Goal: Find contact information: Obtain details needed to contact an individual or organization

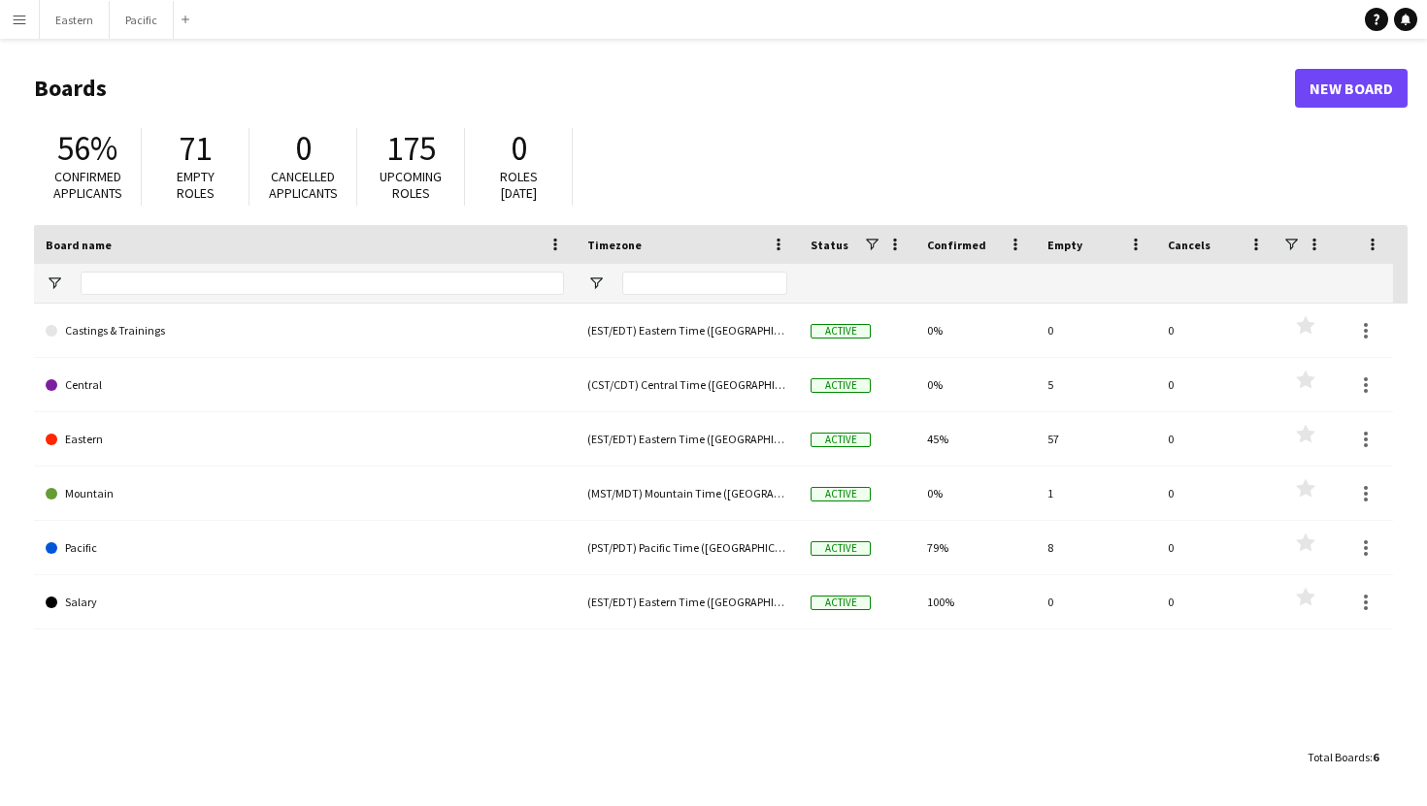
click at [22, 16] on app-icon "Menu" at bounding box center [20, 20] width 16 height 16
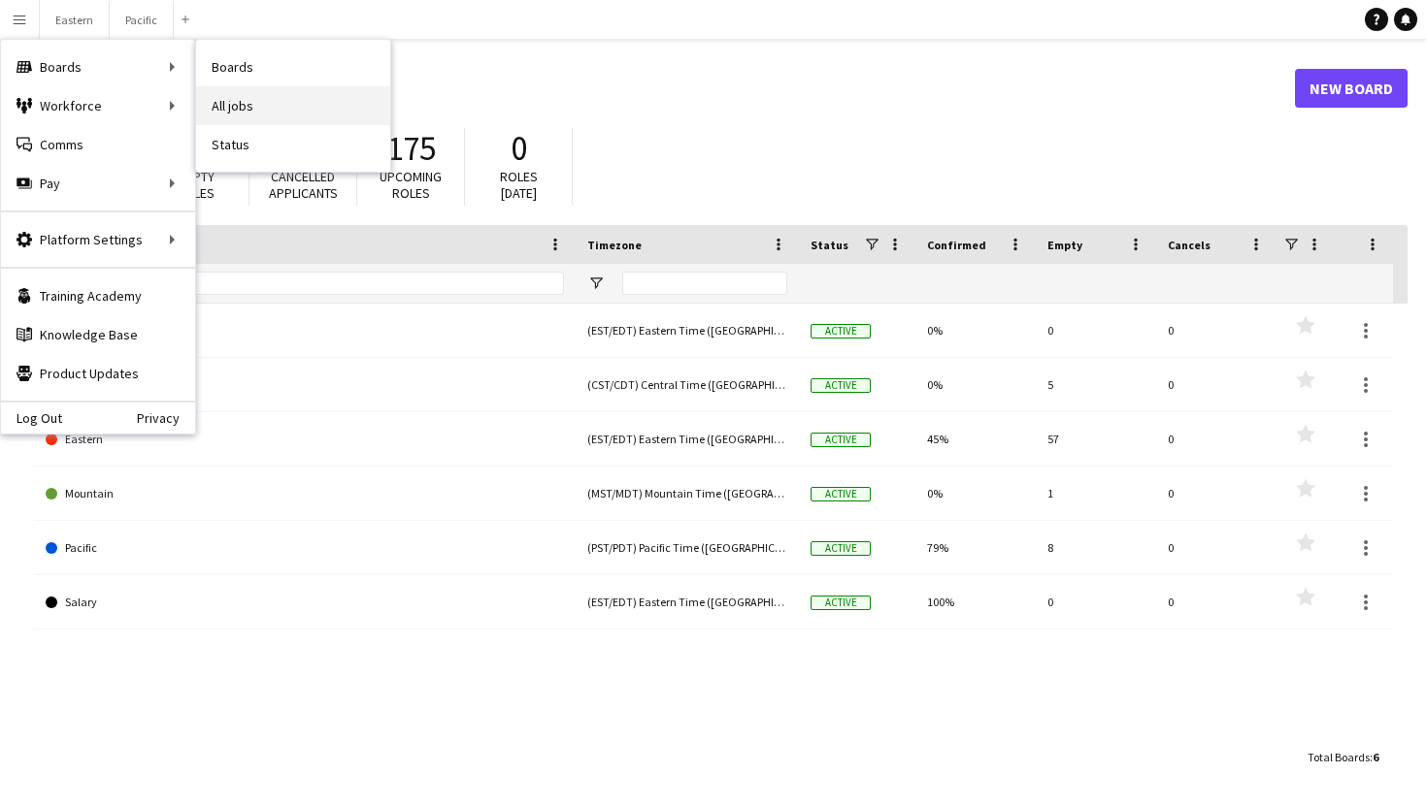
click at [247, 102] on link "All jobs" at bounding box center [293, 105] width 194 height 39
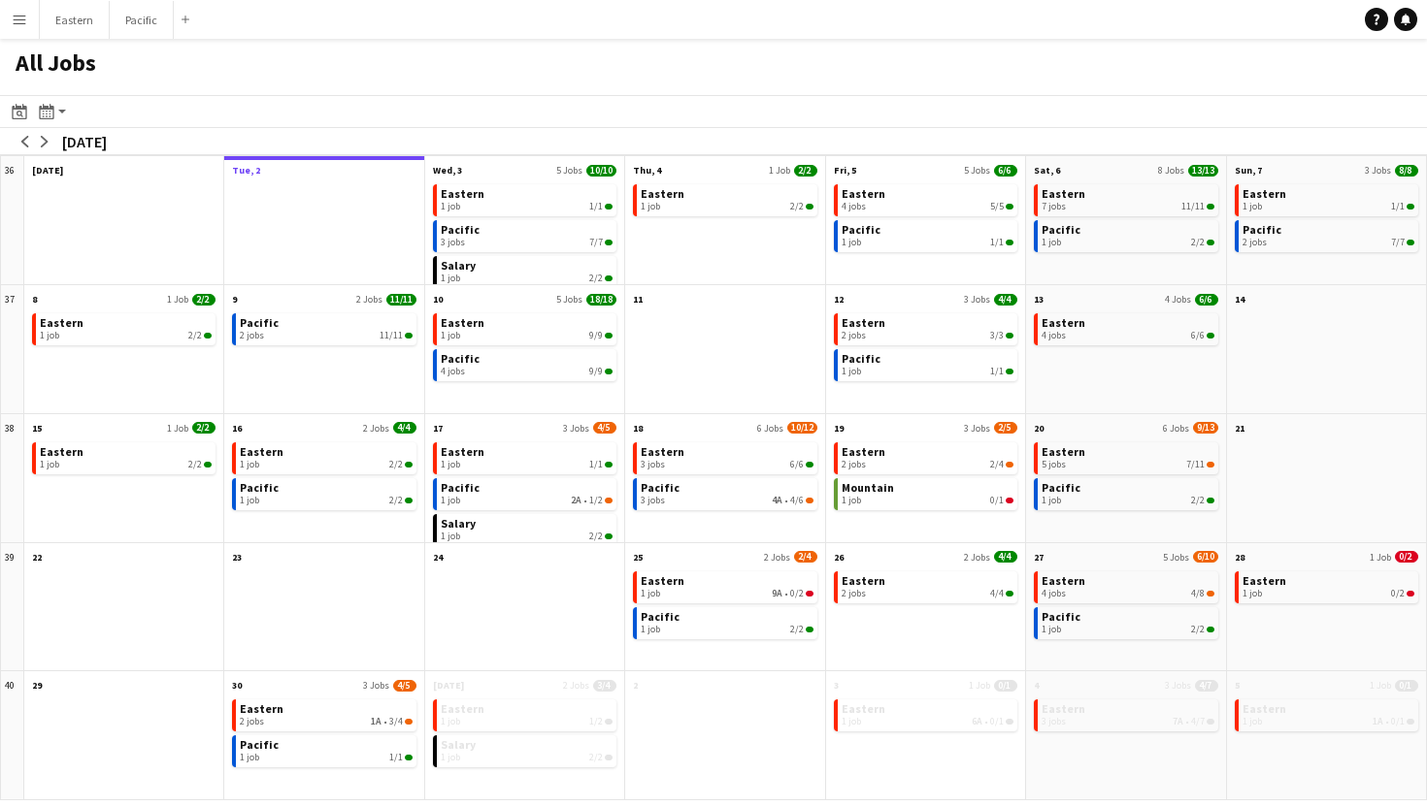
click at [15, 19] on app-icon "Menu" at bounding box center [20, 20] width 16 height 16
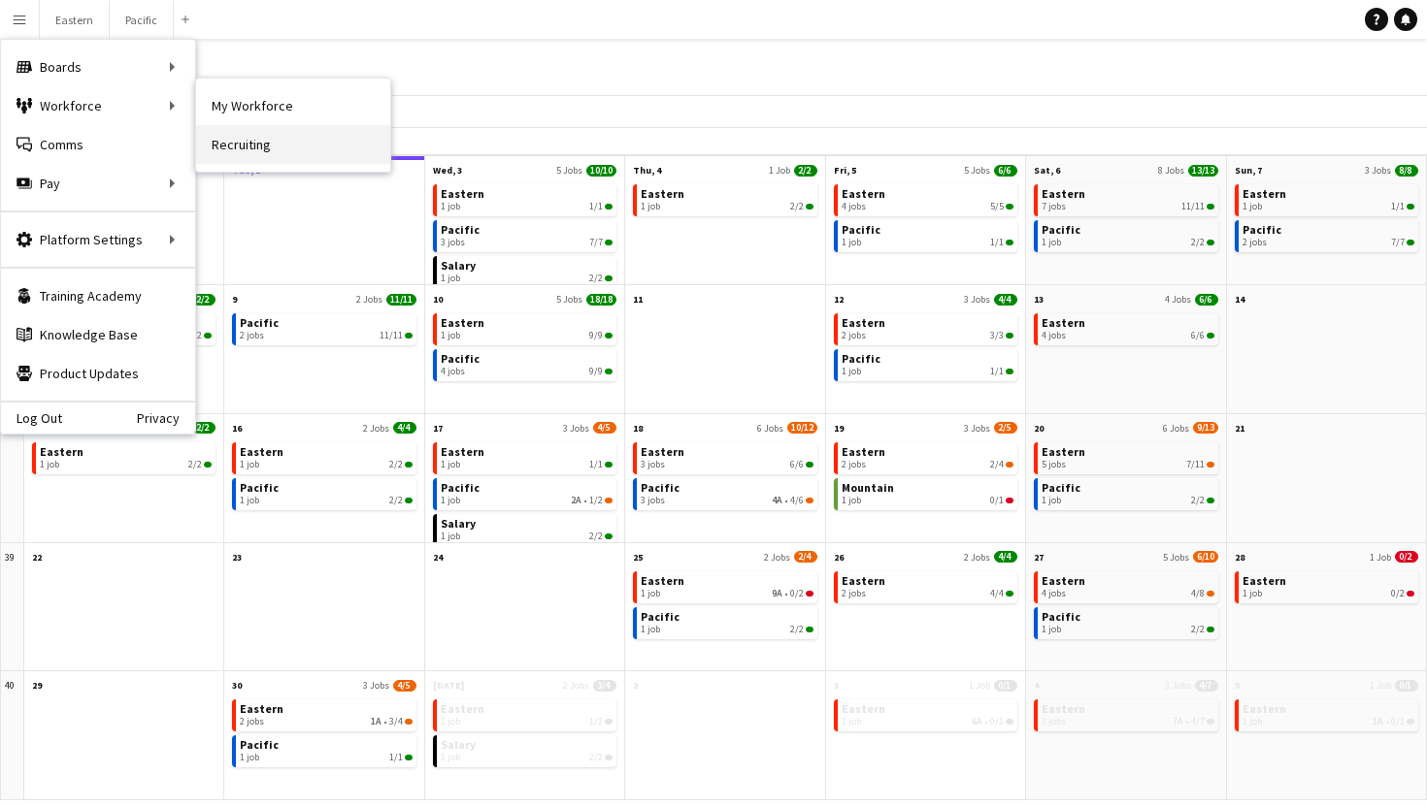
click at [295, 126] on link "Recruiting" at bounding box center [293, 144] width 194 height 39
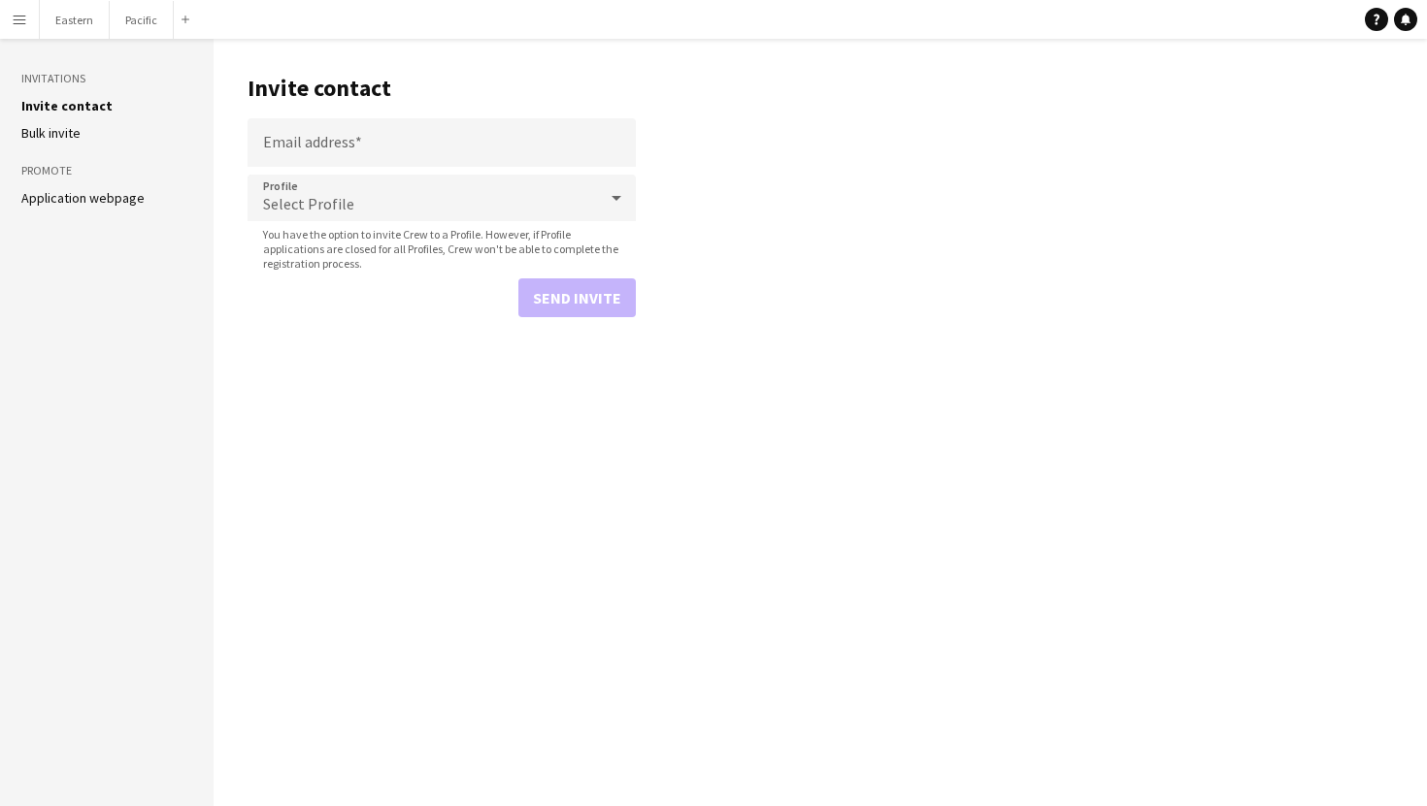
click at [9, 11] on button "Menu" at bounding box center [19, 19] width 39 height 39
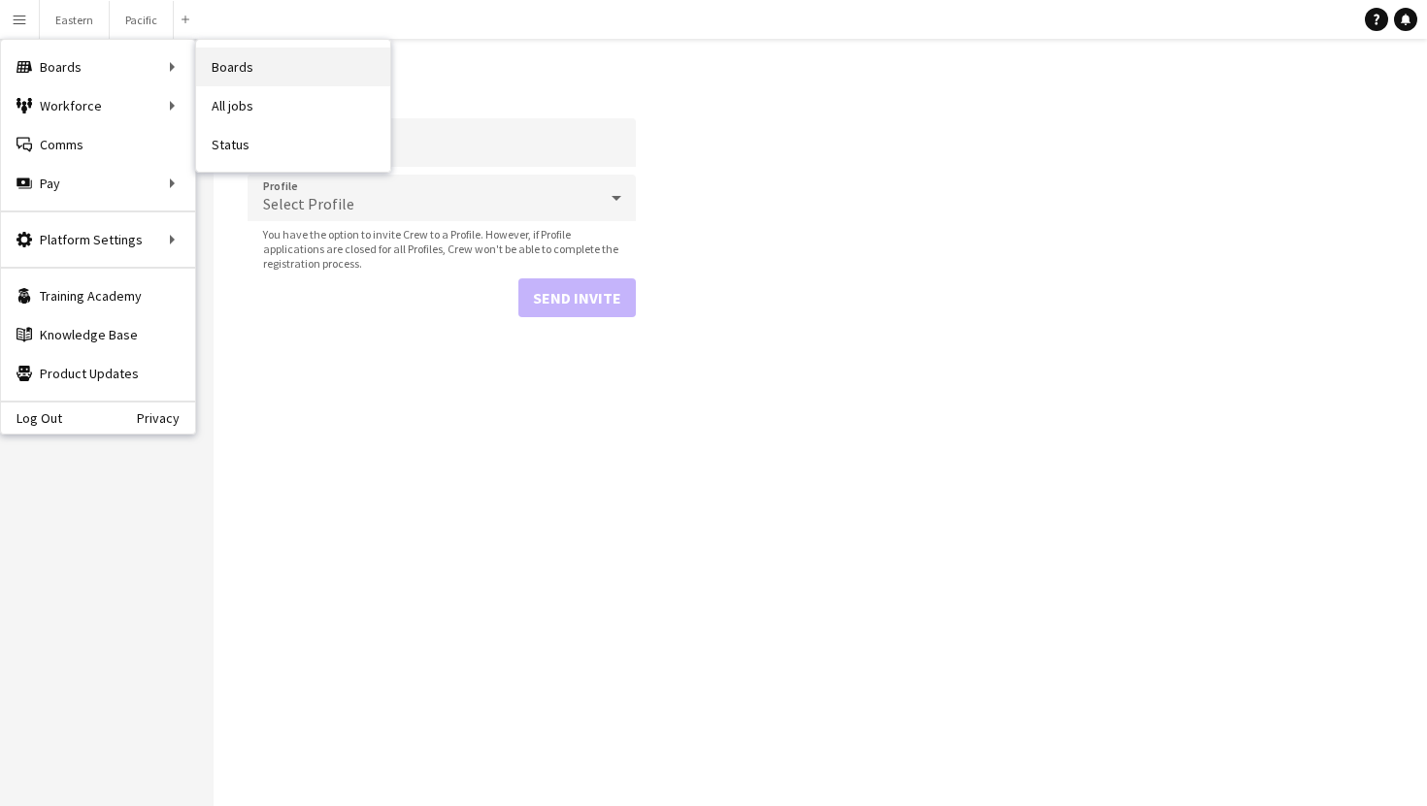
click at [258, 85] on link "Boards" at bounding box center [293, 67] width 194 height 39
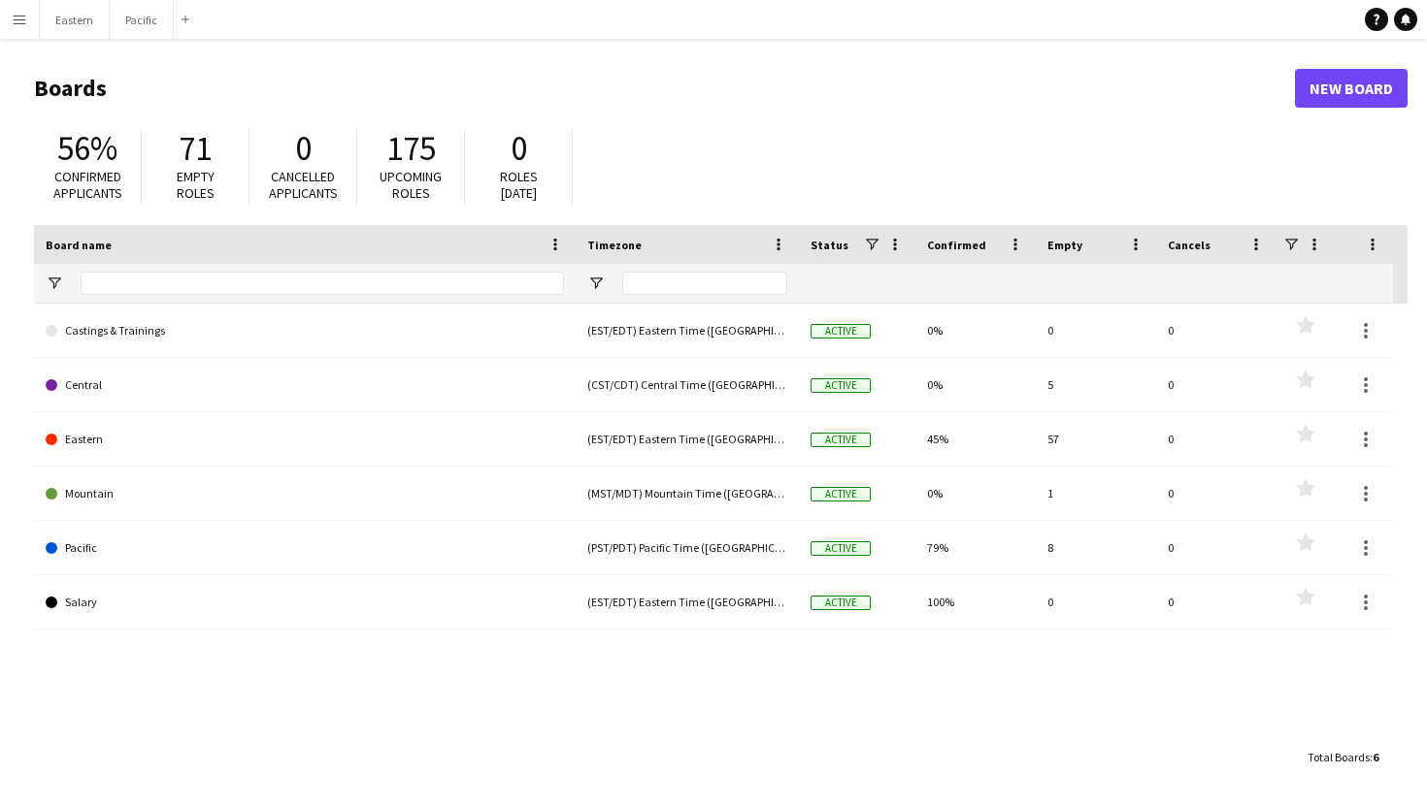
click at [30, 7] on button "Menu" at bounding box center [19, 19] width 39 height 39
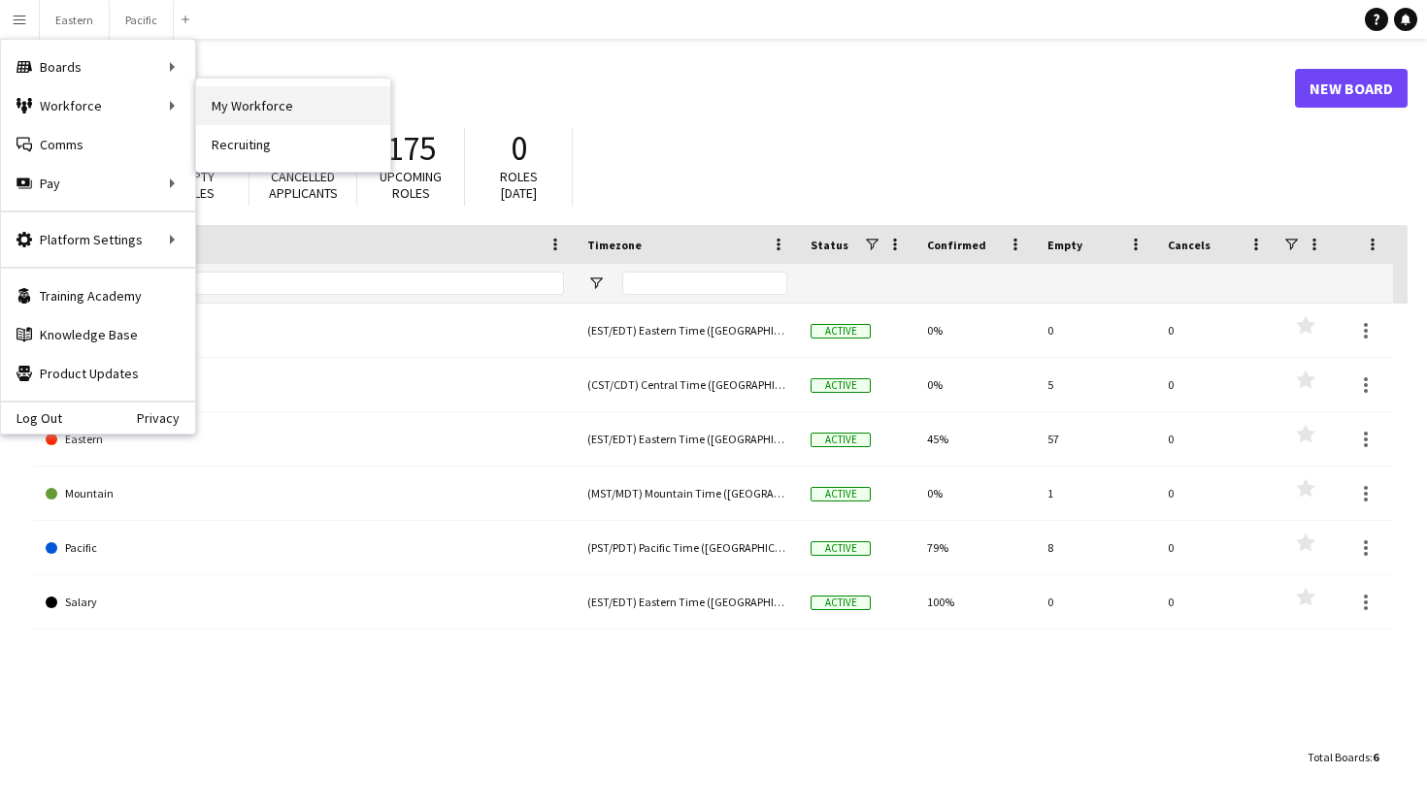
click at [314, 101] on link "My Workforce" at bounding box center [293, 105] width 194 height 39
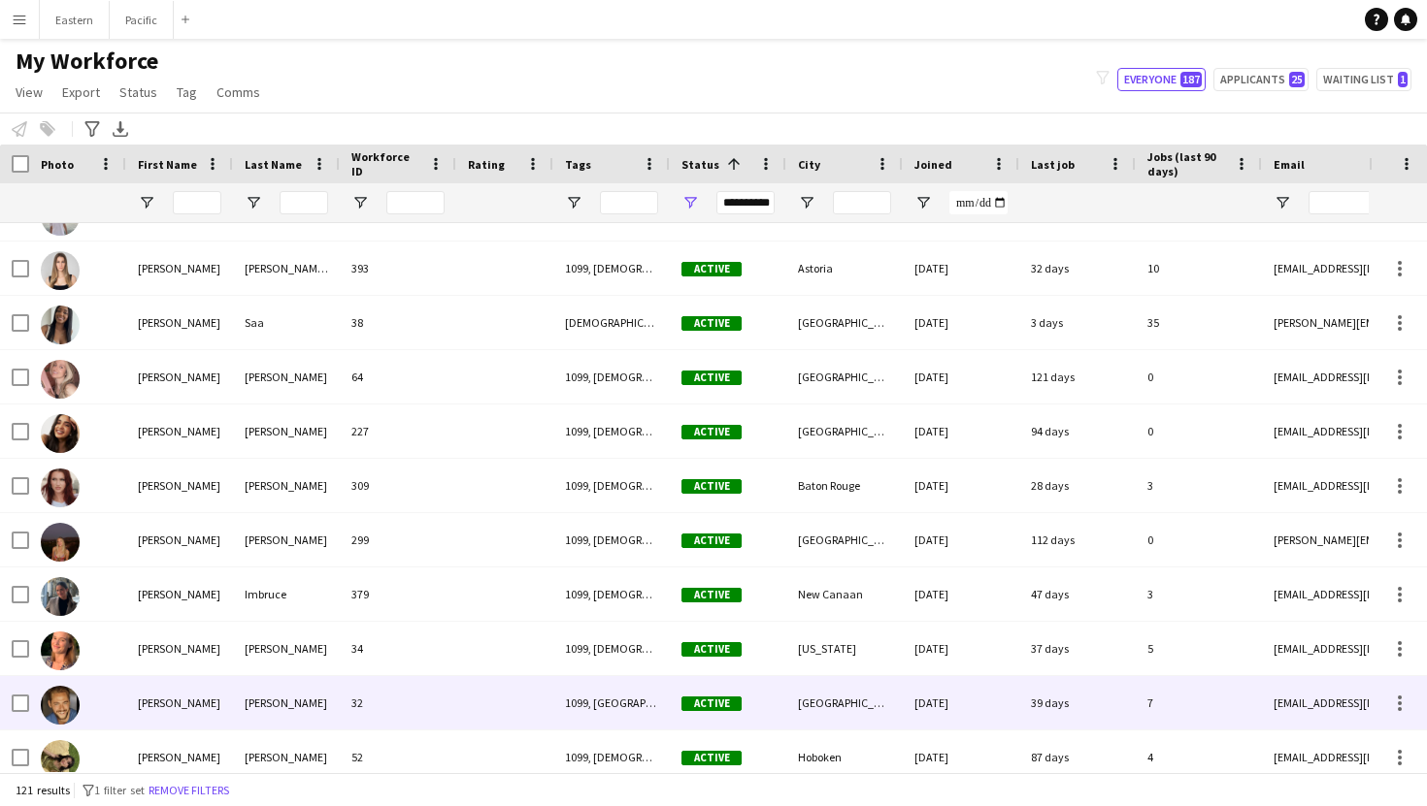
scroll to position [1951, 0]
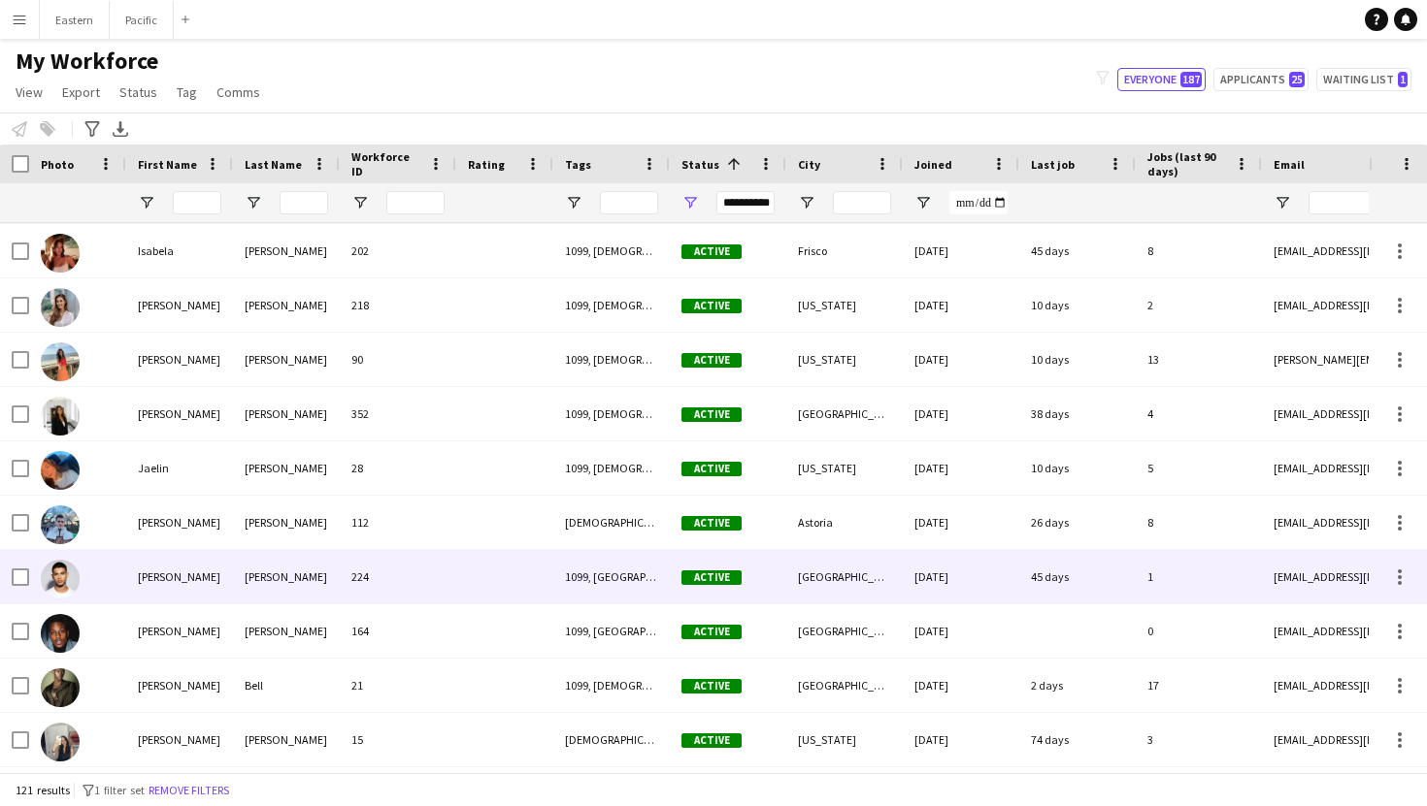
click at [264, 577] on div "[PERSON_NAME]" at bounding box center [286, 576] width 107 height 53
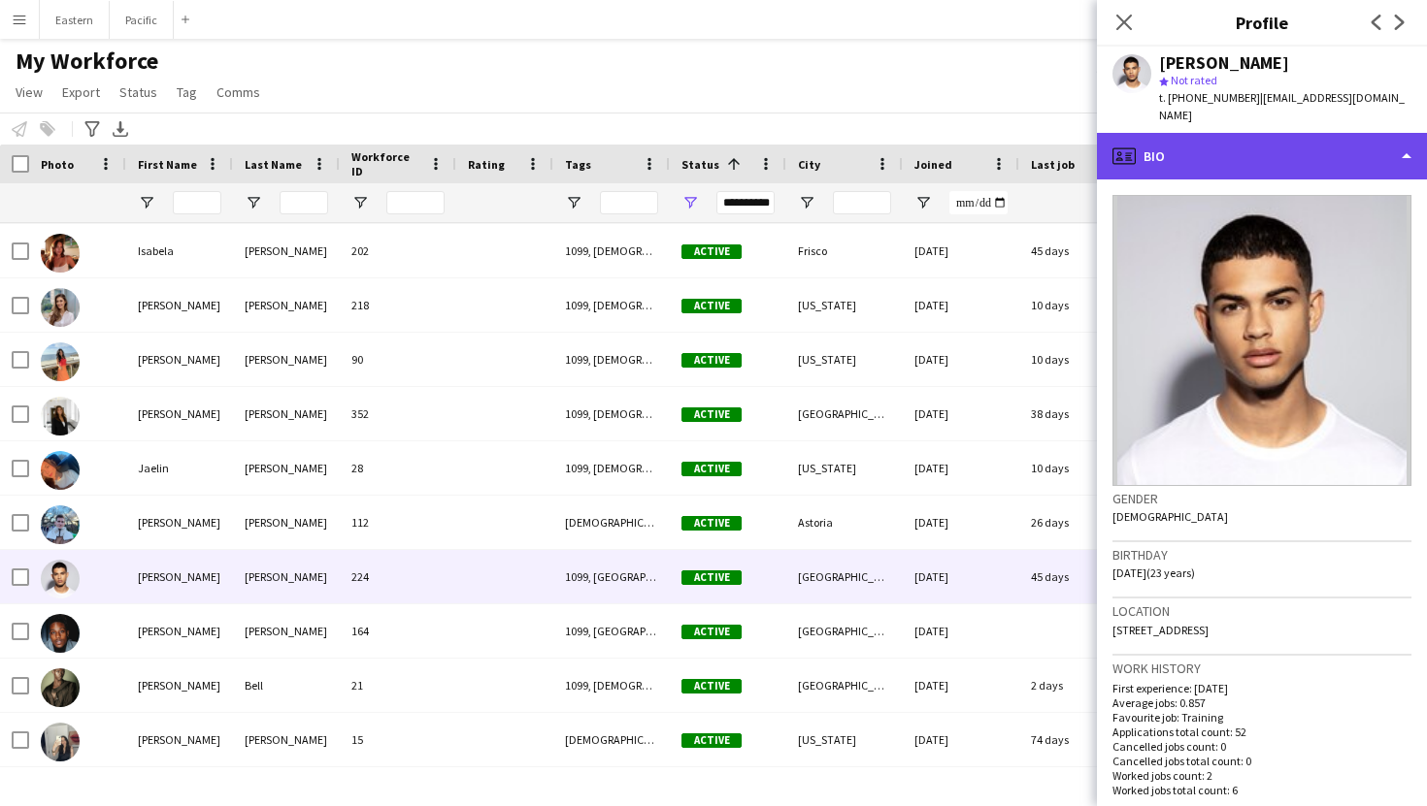
click at [1320, 140] on div "profile Bio" at bounding box center [1262, 156] width 330 height 47
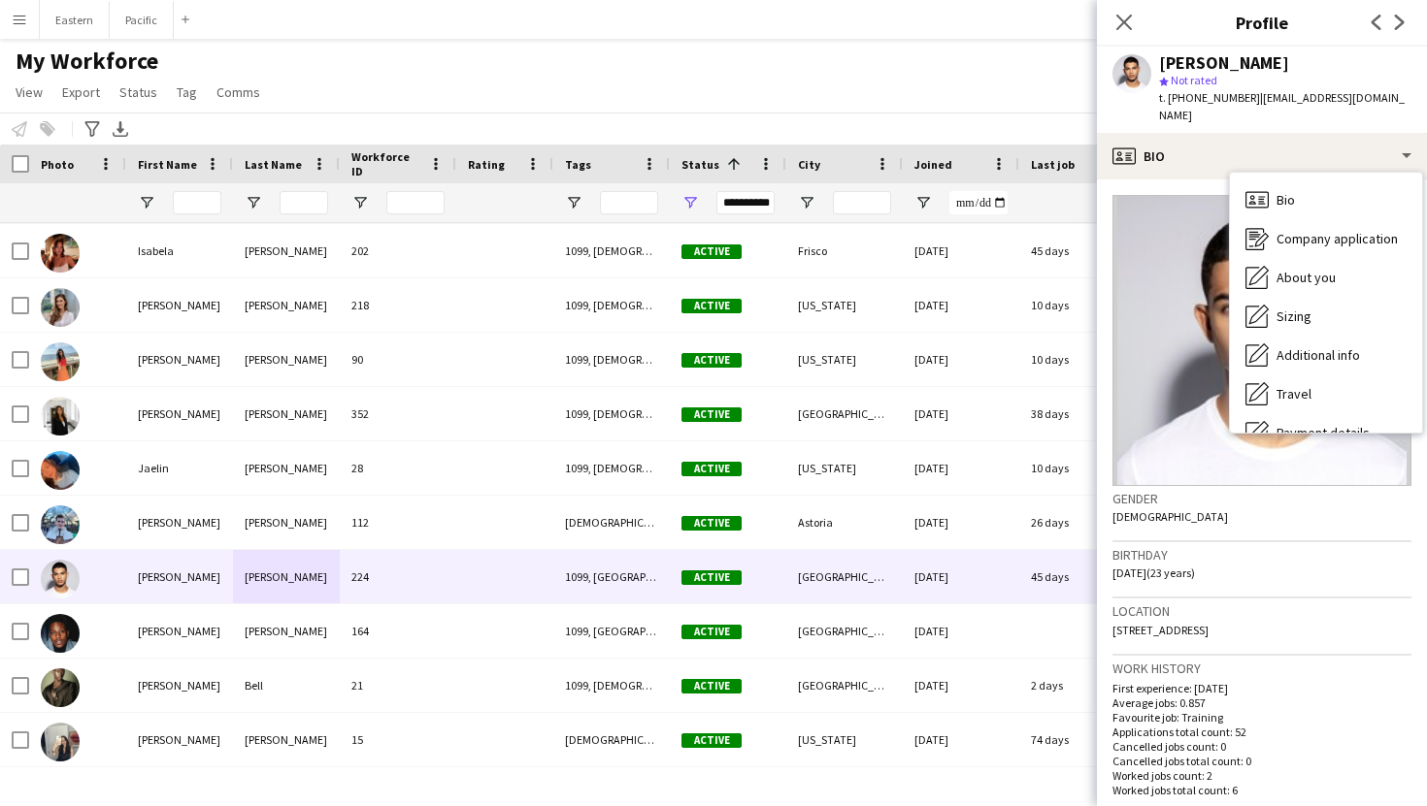
click at [1192, 102] on span "t. [PHONE_NUMBER]" at bounding box center [1209, 97] width 101 height 15
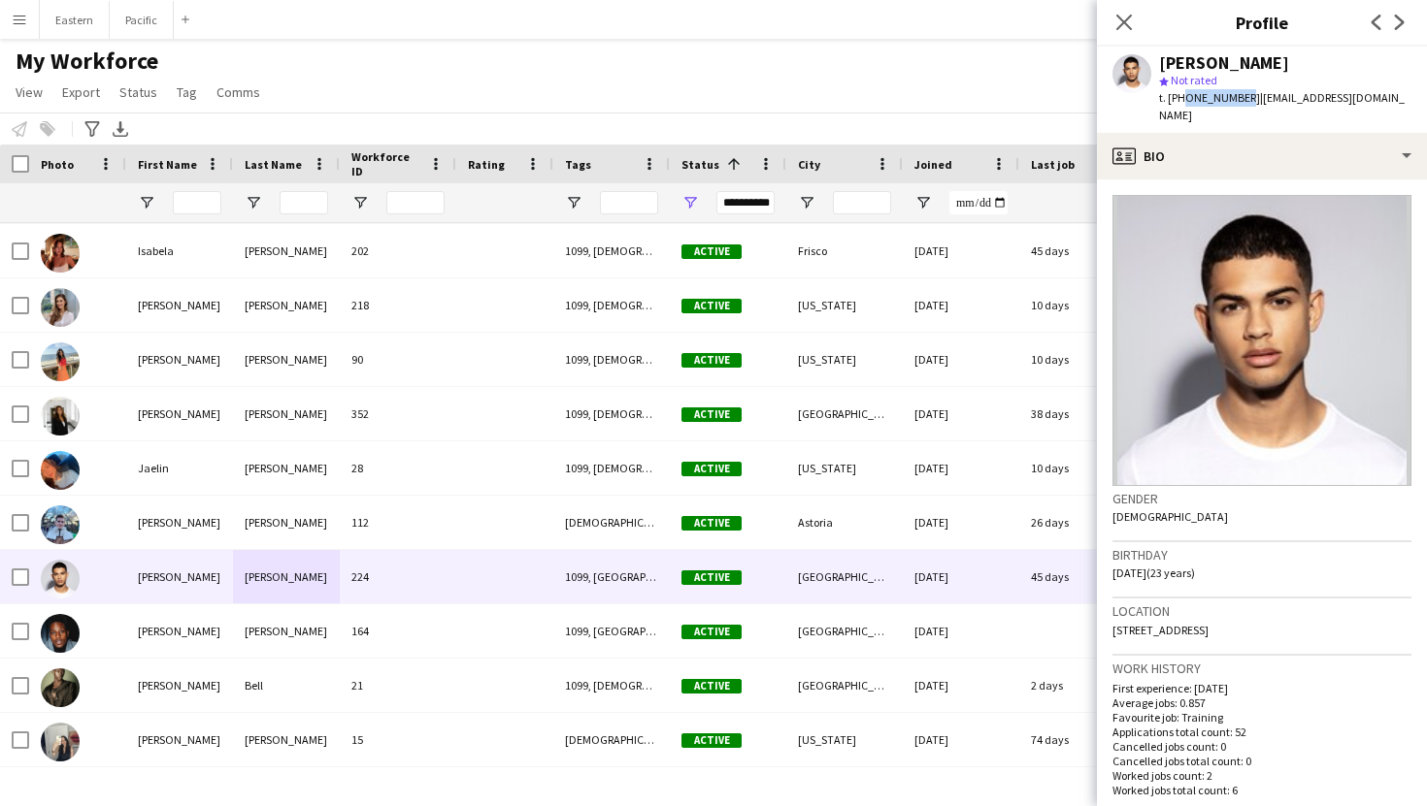
drag, startPoint x: 1182, startPoint y: 101, endPoint x: 1236, endPoint y: 101, distance: 54.3
click at [1236, 101] on span "t. [PHONE_NUMBER]" at bounding box center [1209, 97] width 101 height 15
copy span "8319209460"
click at [1127, 27] on icon "Close pop-in" at bounding box center [1123, 22] width 18 height 18
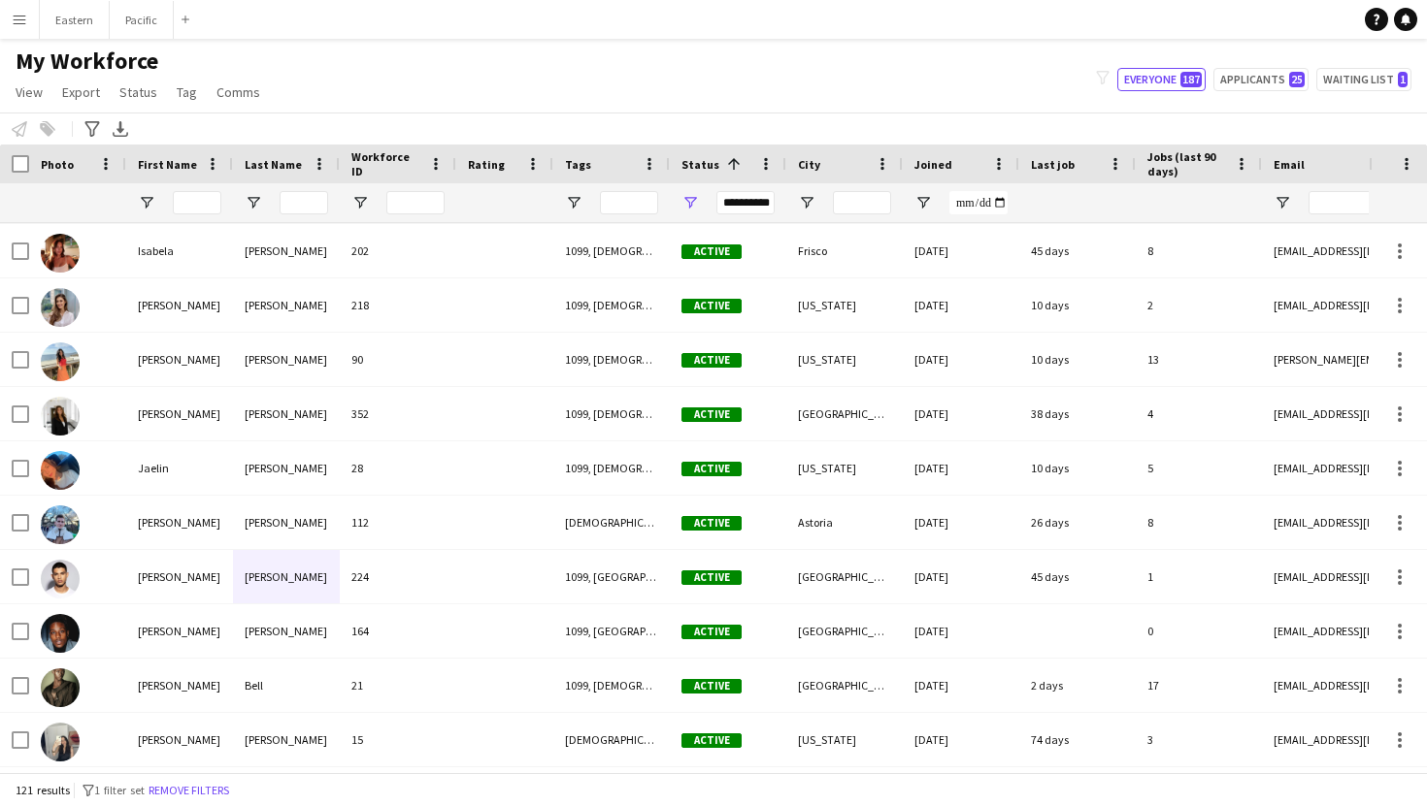
click at [14, 23] on app-icon "Menu" at bounding box center [20, 20] width 16 height 16
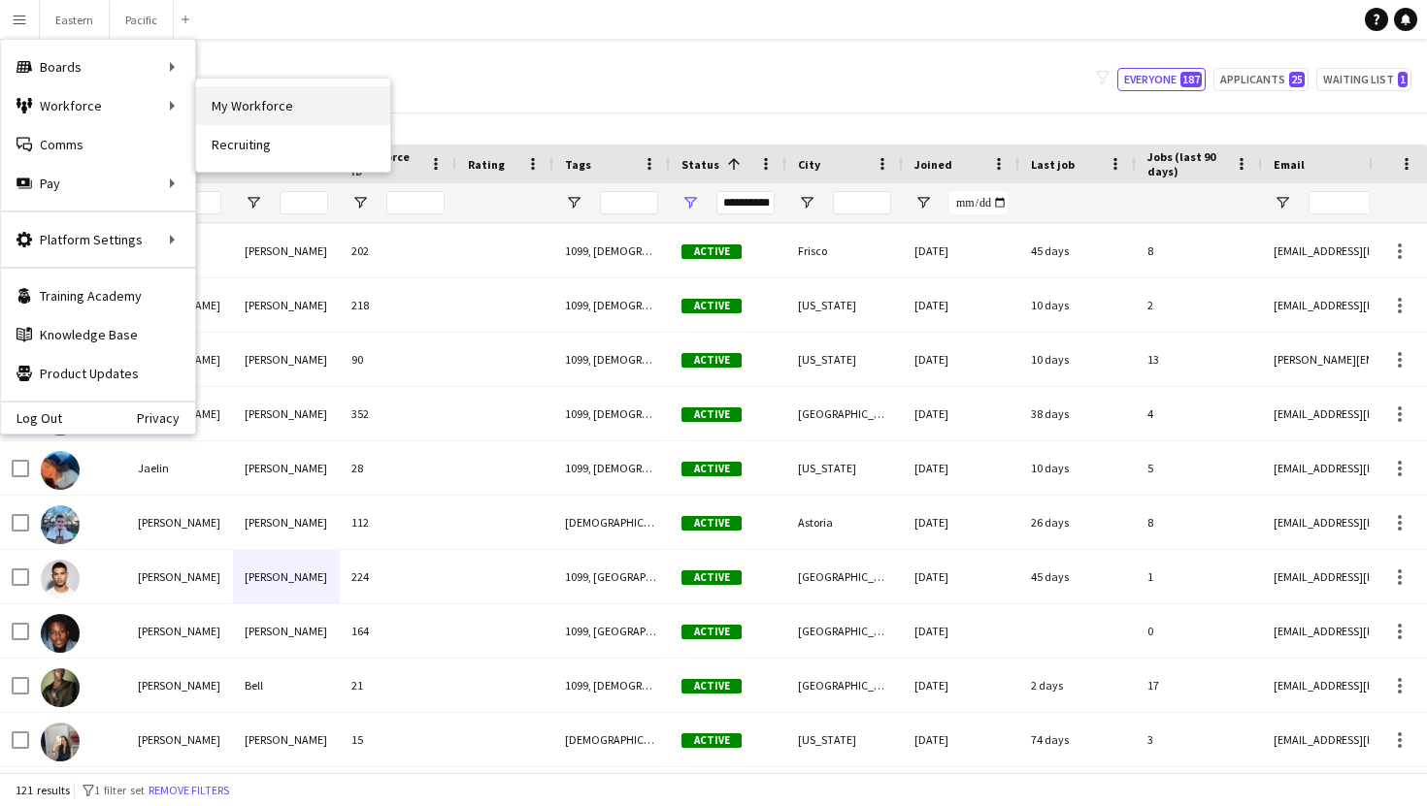
click at [247, 101] on link "My Workforce" at bounding box center [293, 105] width 194 height 39
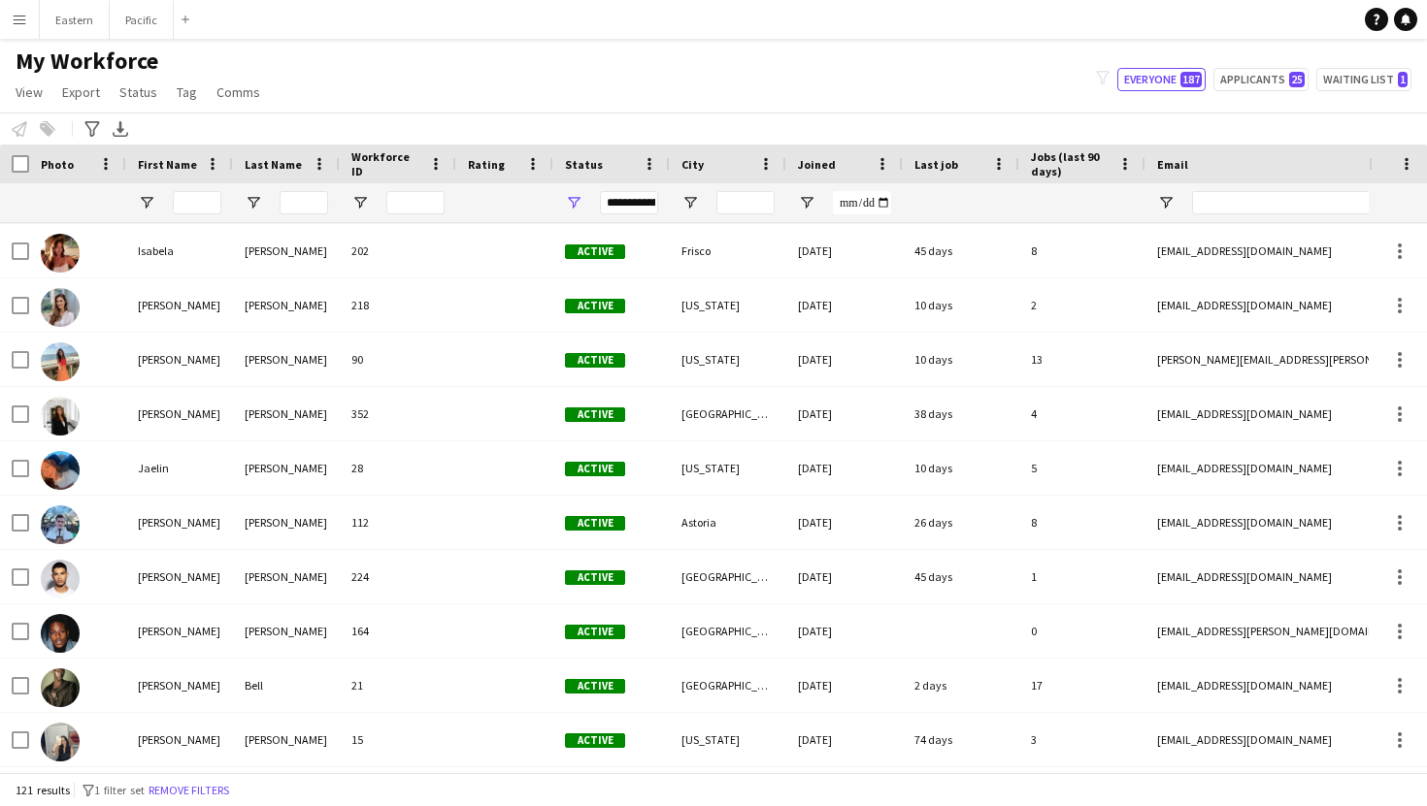
type input "**********"
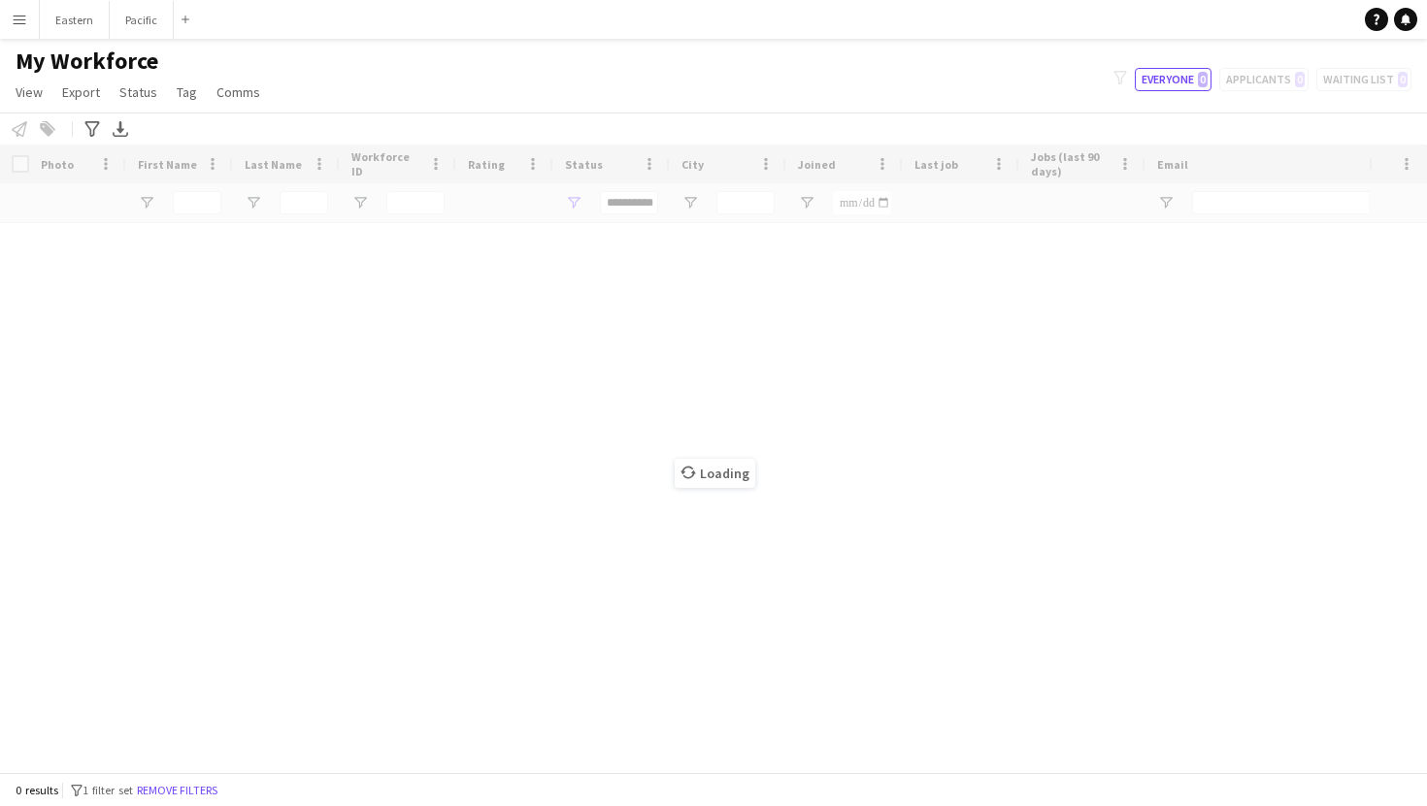
scroll to position [0, 0]
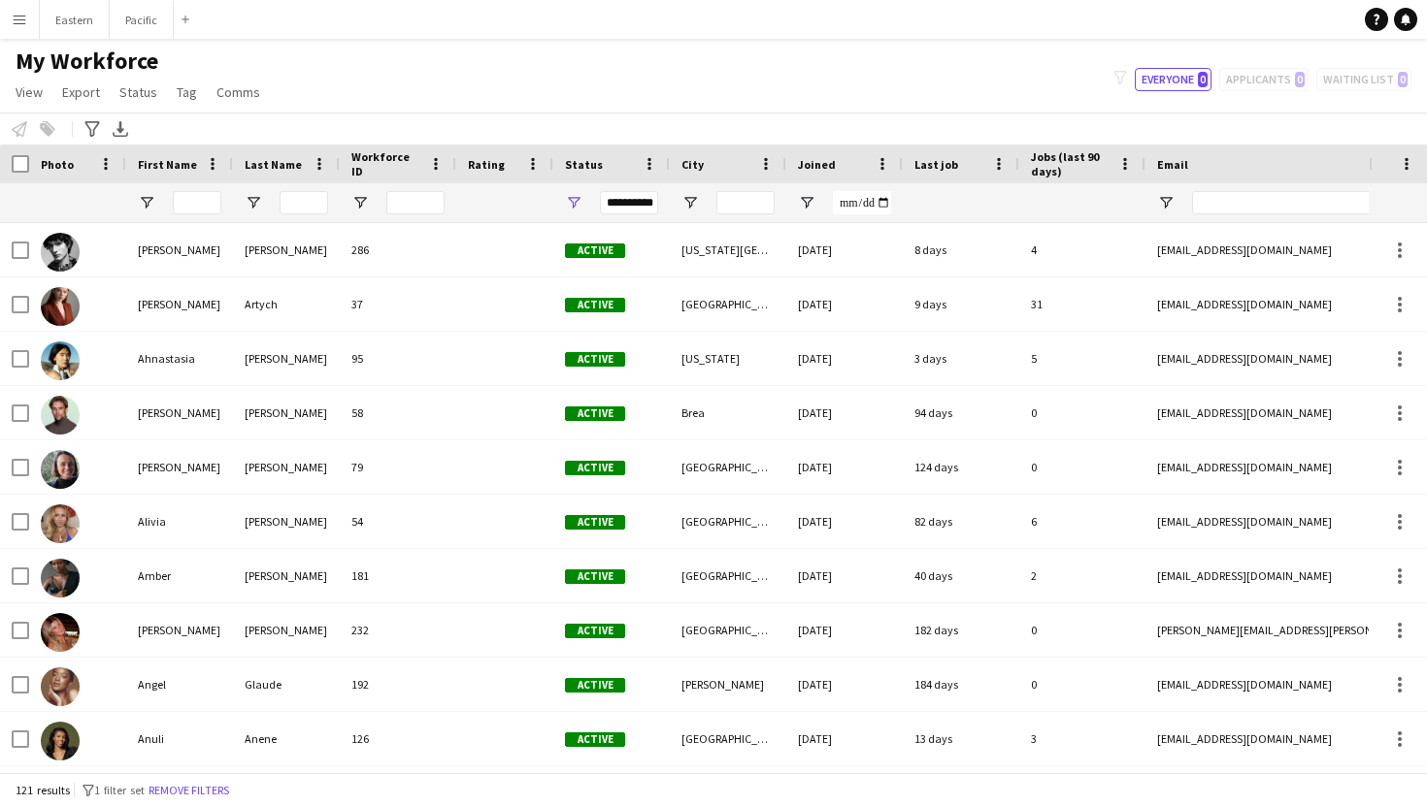
click at [15, 32] on button "Menu" at bounding box center [19, 19] width 39 height 39
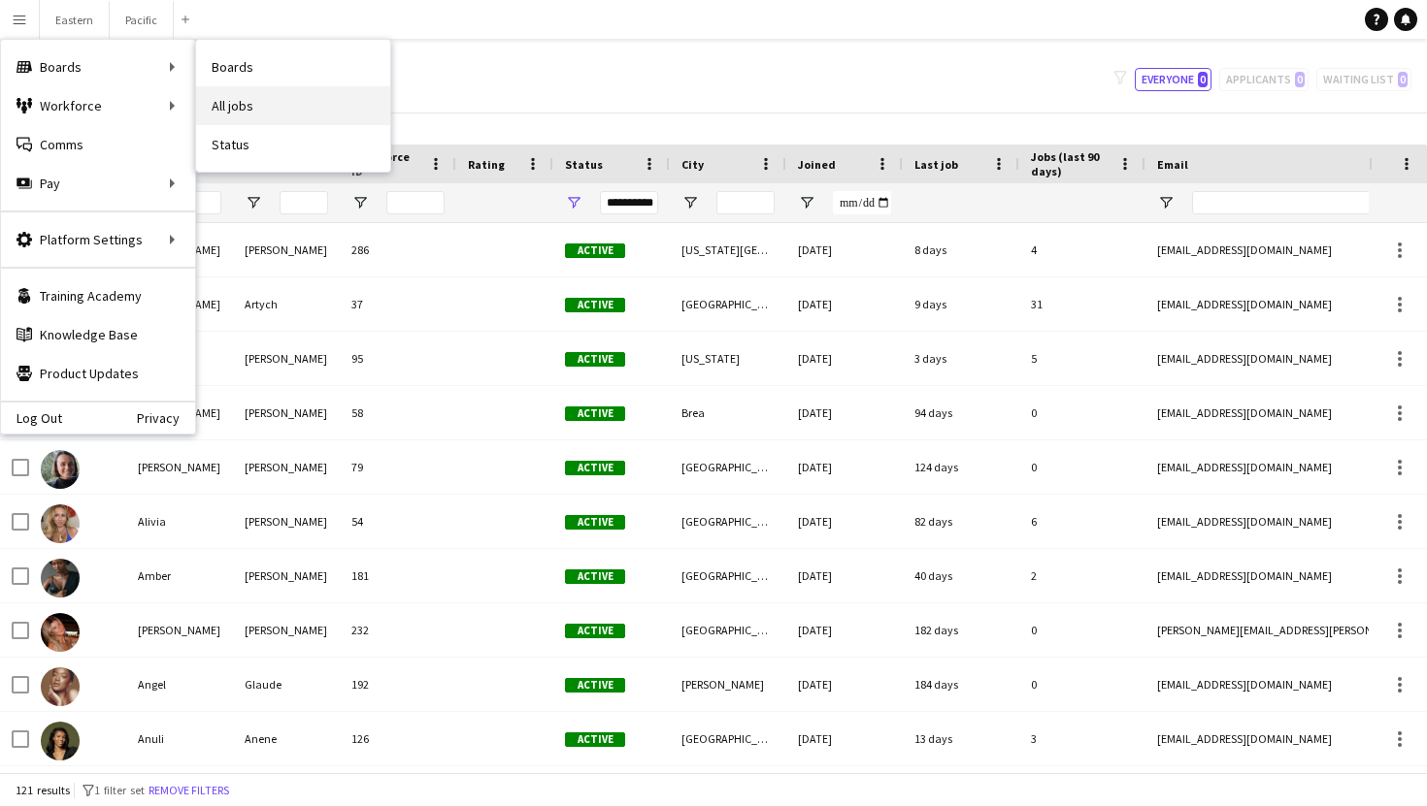
click at [272, 99] on link "All jobs" at bounding box center [293, 105] width 194 height 39
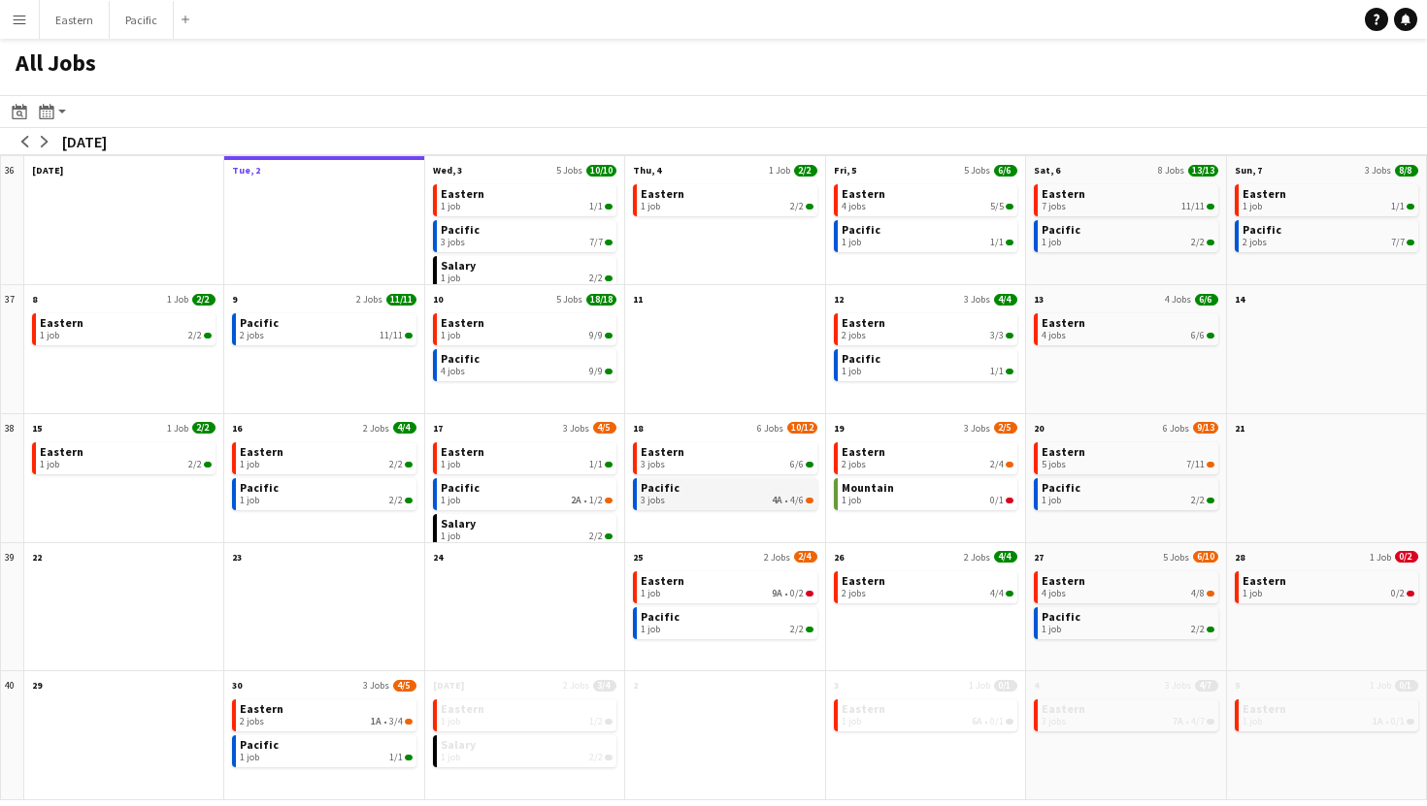
click at [785, 500] on div "3 jobs 4A • 4/6" at bounding box center [727, 501] width 172 height 12
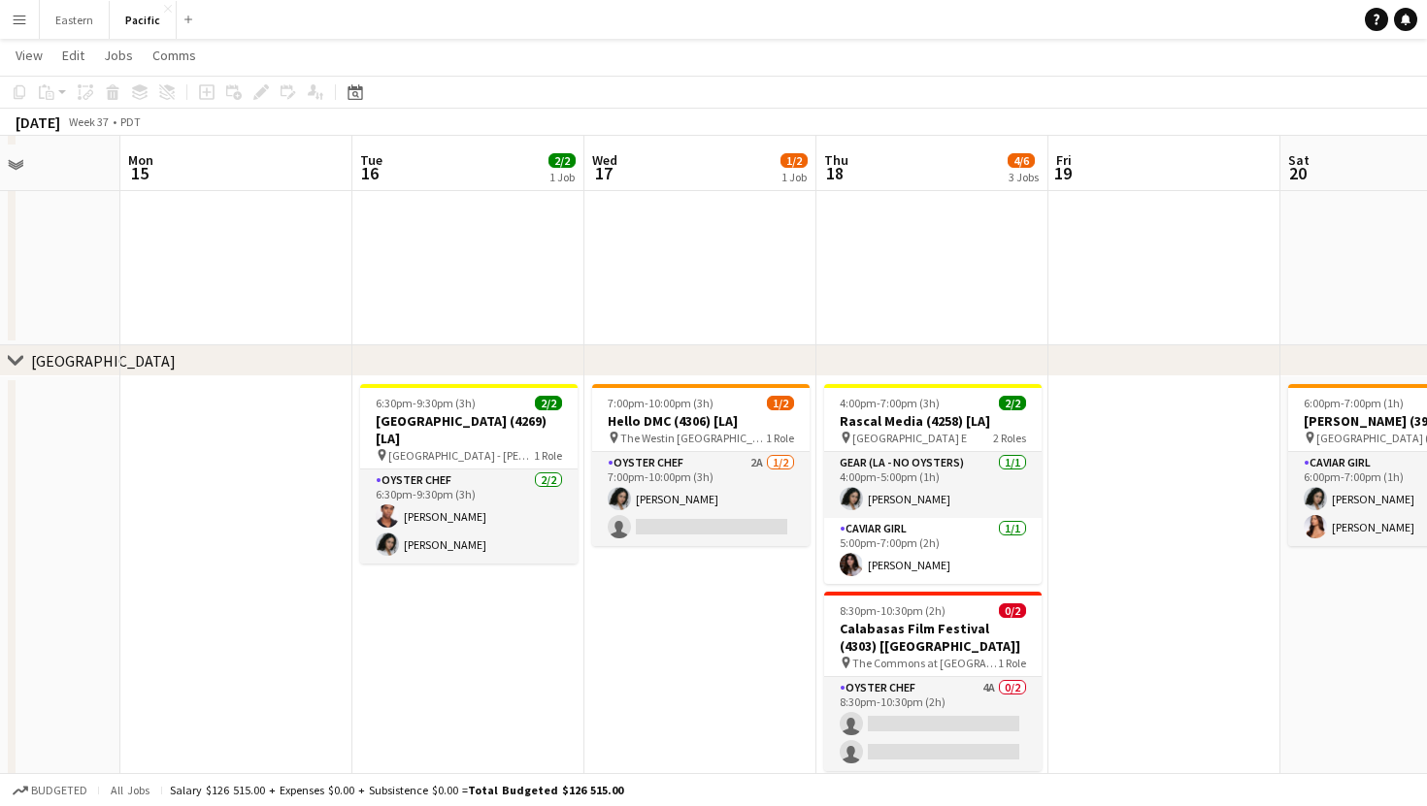
scroll to position [305, 0]
